Goal: Task Accomplishment & Management: Complete application form

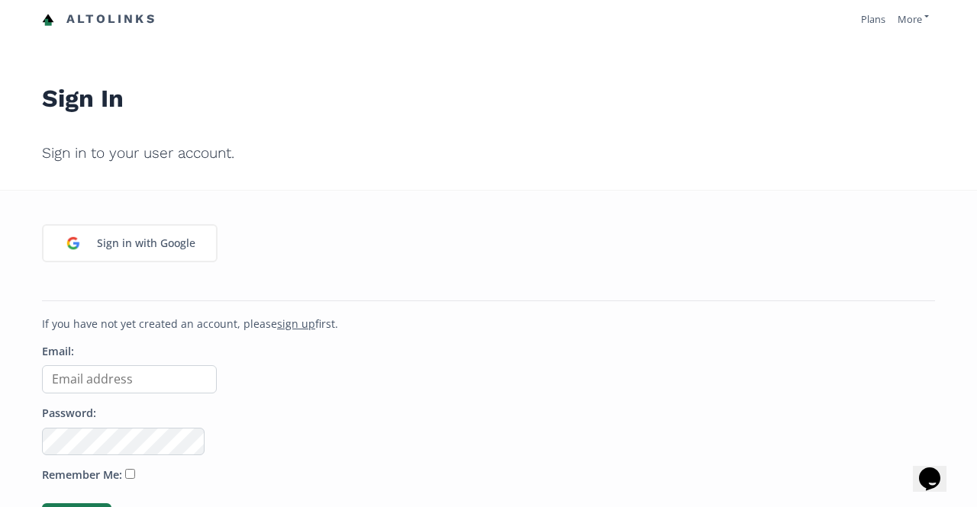
click at [177, 382] on input "Email:" at bounding box center [129, 380] width 175 height 28
click at [301, 329] on u "sign up" at bounding box center [296, 324] width 38 height 14
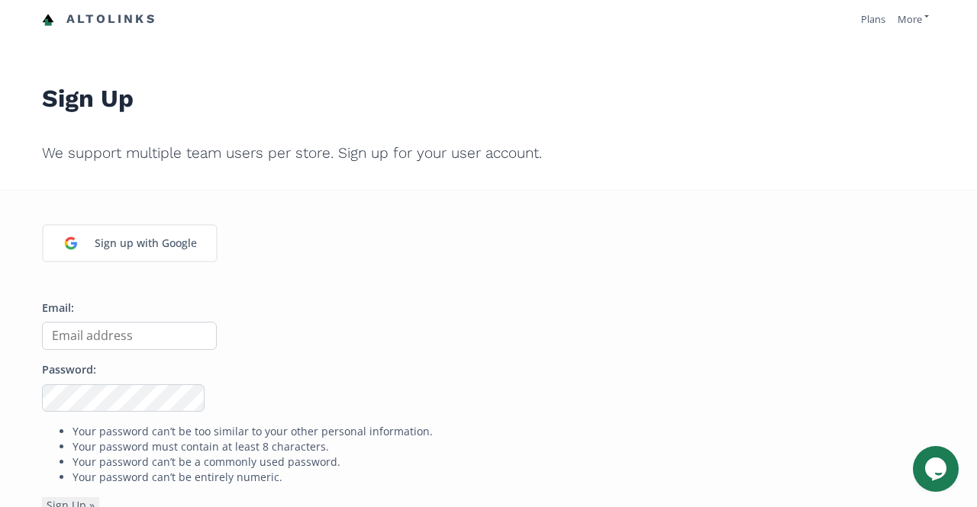
click at [115, 326] on input "Email:" at bounding box center [129, 336] width 175 height 28
type input "[EMAIL_ADDRESS][DOMAIN_NAME]"
click at [42, 498] on button "Sign Up »" at bounding box center [70, 506] width 57 height 17
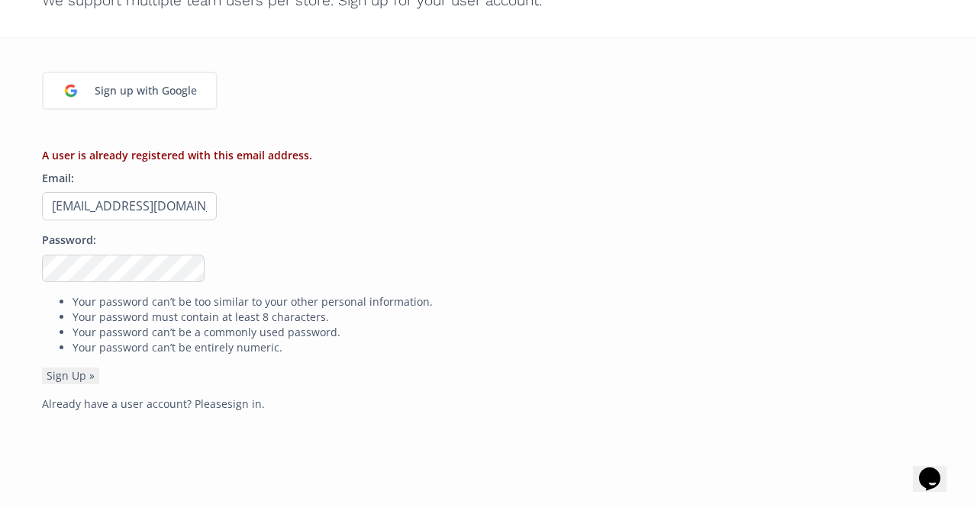
scroll to position [305, 0]
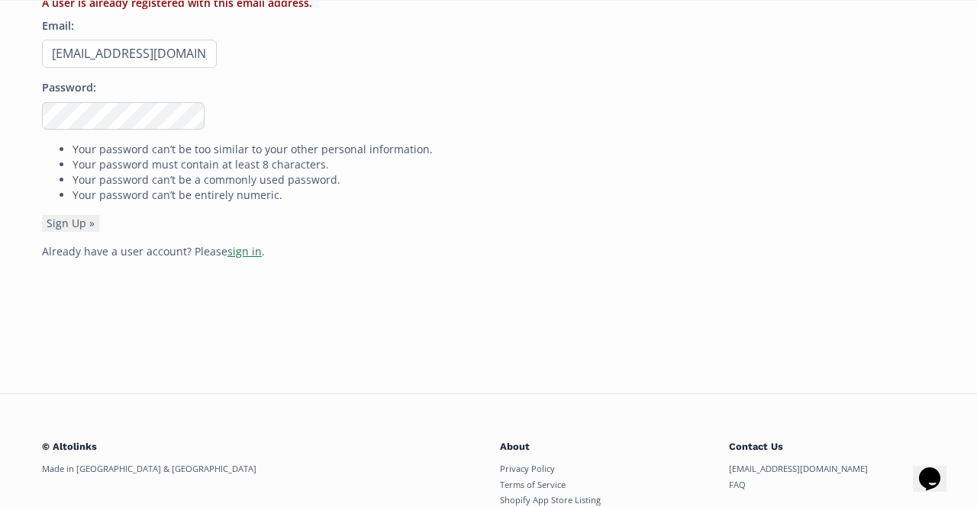
click at [227, 253] on link "sign in" at bounding box center [244, 251] width 34 height 14
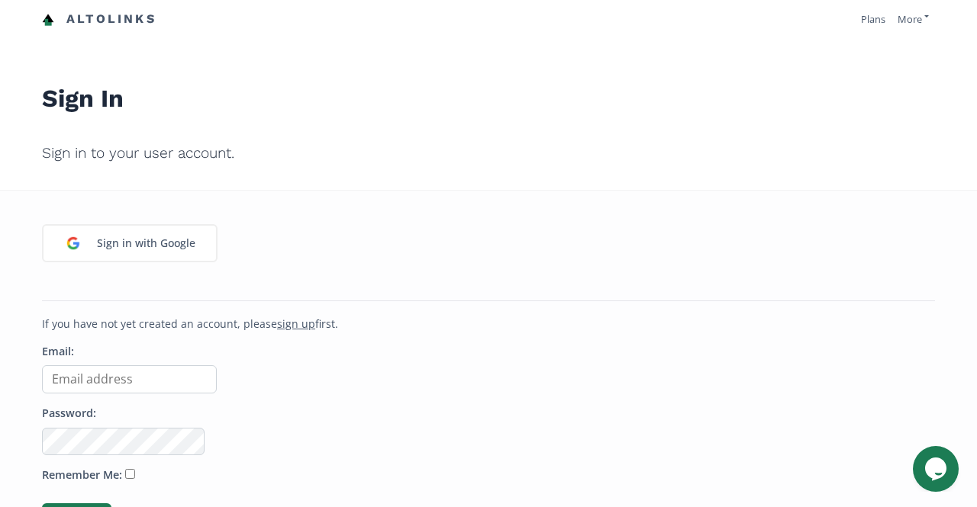
click at [177, 382] on input "Email:" at bounding box center [129, 380] width 175 height 28
drag, startPoint x: 177, startPoint y: 382, endPoint x: 167, endPoint y: 375, distance: 11.6
click at [167, 375] on input "Email:" at bounding box center [129, 380] width 175 height 28
type input "[EMAIL_ADDRESS][DOMAIN_NAME]"
click at [126, 472] on input "Remember Me:" at bounding box center [130, 474] width 10 height 10
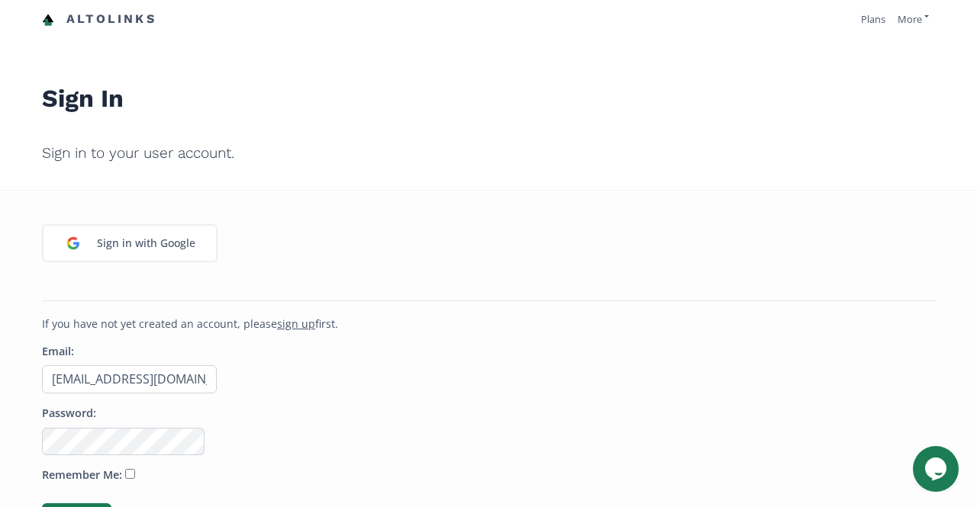
checkbox input "true"
click at [528, 234] on div "Sign in with Google If you have not yet created an account, please sign up firs…" at bounding box center [489, 443] width 916 height 505
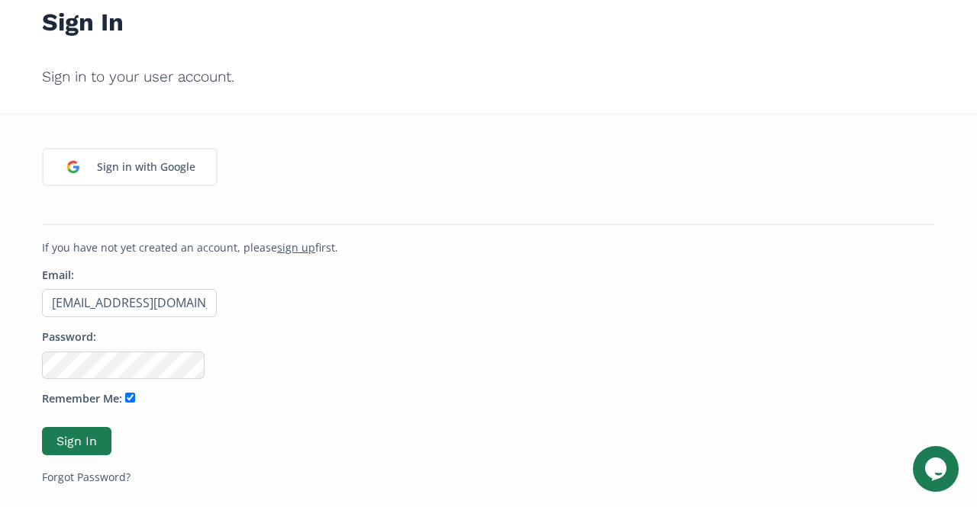
scroll to position [153, 0]
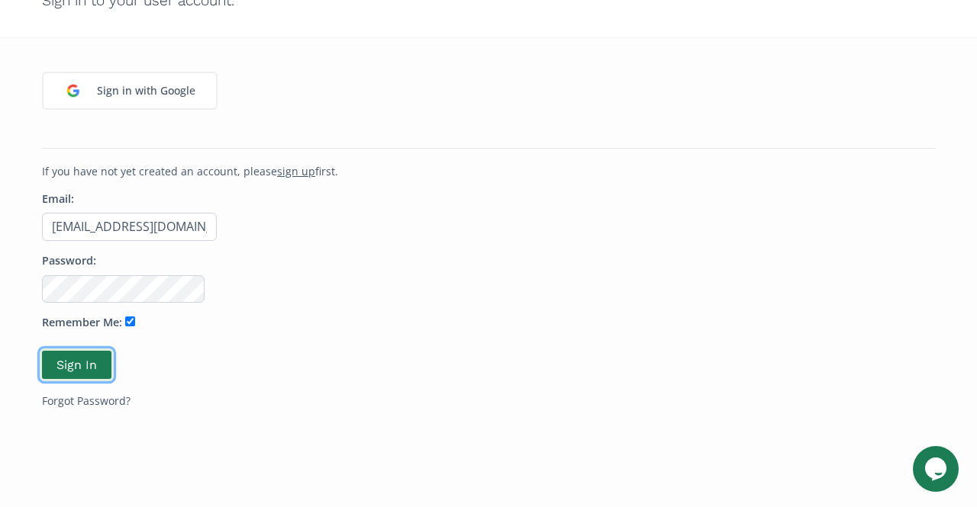
click at [92, 358] on button "Sign In" at bounding box center [77, 365] width 74 height 33
